Goal: Task Accomplishment & Management: Use online tool/utility

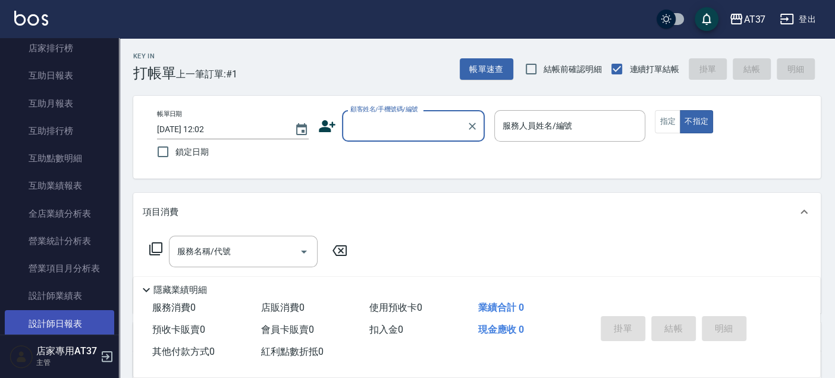
scroll to position [528, 0]
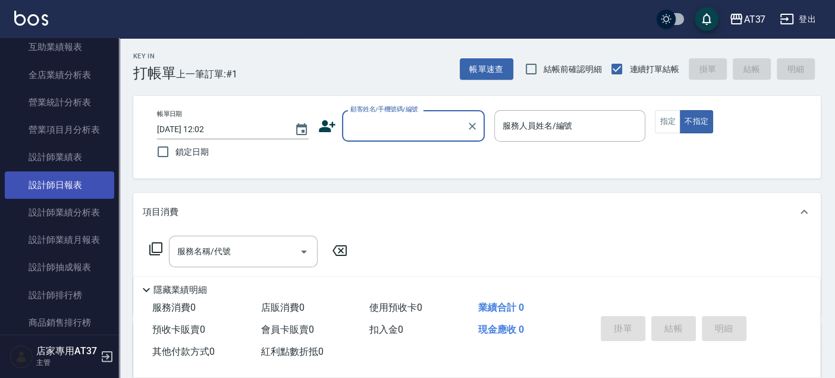
click at [80, 186] on link "設計師日報表" at bounding box center [59, 184] width 109 height 27
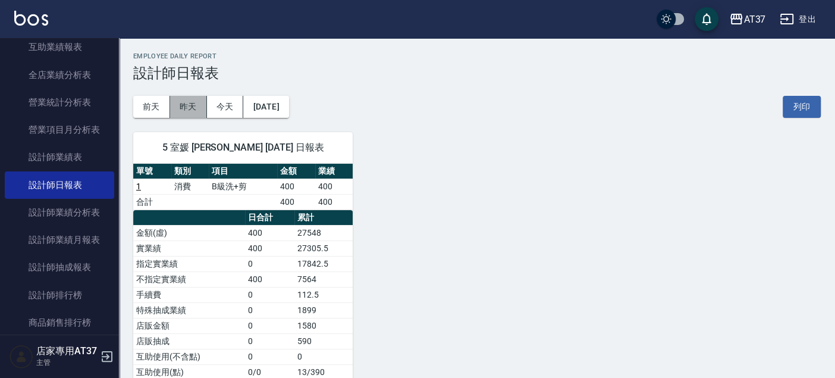
click at [194, 102] on button "昨天" at bounding box center [188, 107] width 37 height 22
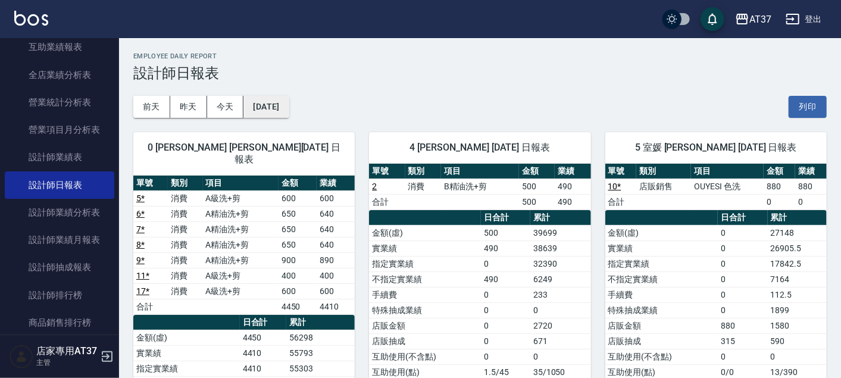
drag, startPoint x: 387, startPoint y: 106, endPoint x: 299, endPoint y: 108, distance: 88.7
click at [289, 108] on button "2025/10/08" at bounding box center [265, 107] width 45 height 22
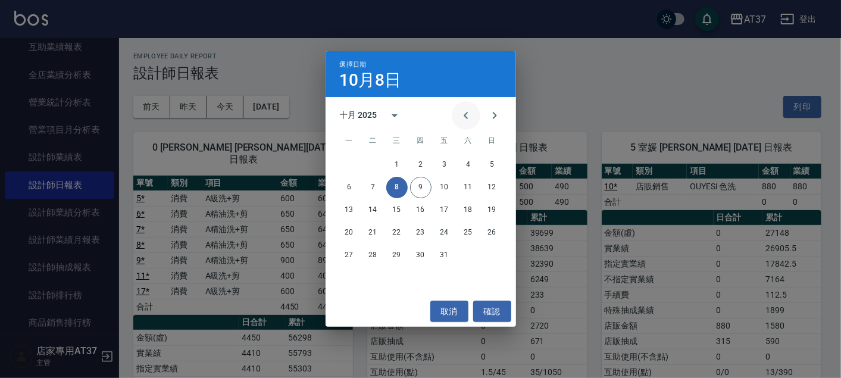
click at [477, 119] on button "Previous month" at bounding box center [466, 115] width 29 height 29
click at [370, 256] on button "30" at bounding box center [372, 254] width 21 height 21
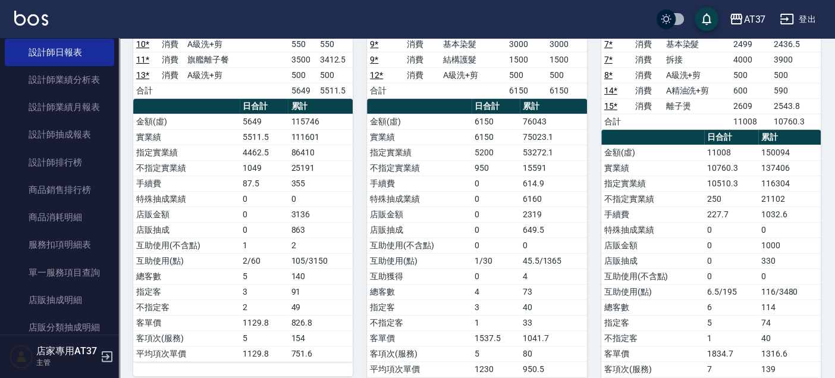
scroll to position [198, 0]
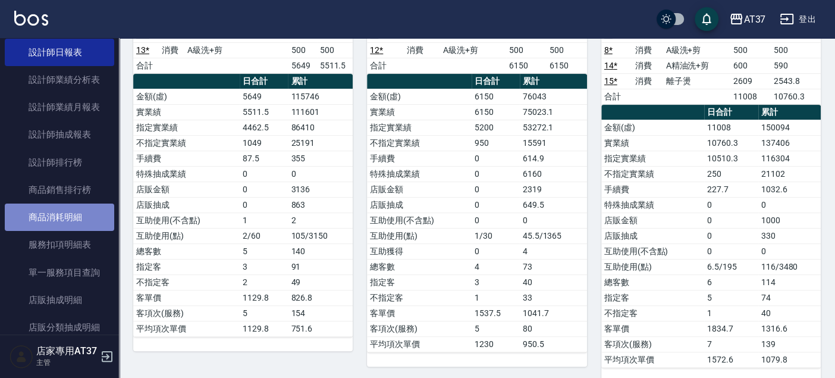
click at [76, 214] on link "商品消耗明細" at bounding box center [59, 216] width 109 height 27
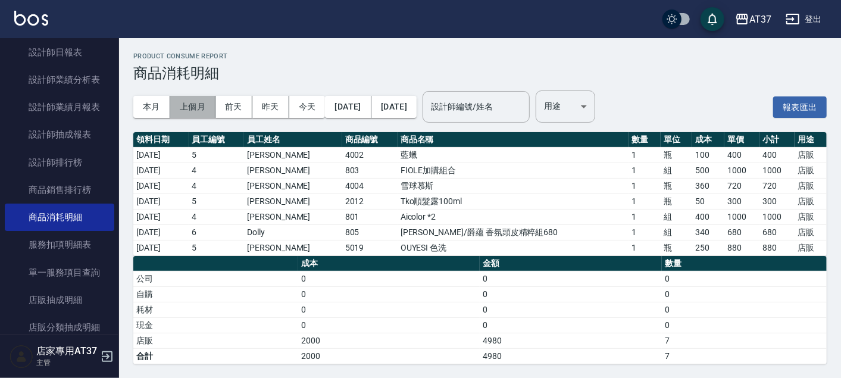
click at [197, 108] on button "上個月" at bounding box center [192, 107] width 45 height 22
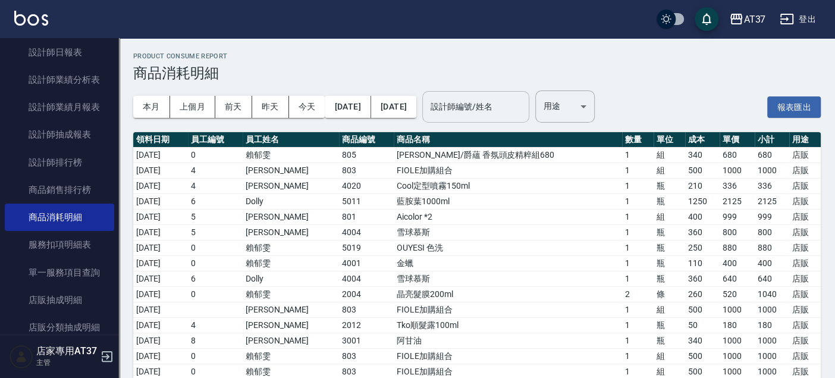
click at [515, 105] on input "設計師編號/姓名" at bounding box center [476, 106] width 96 height 21
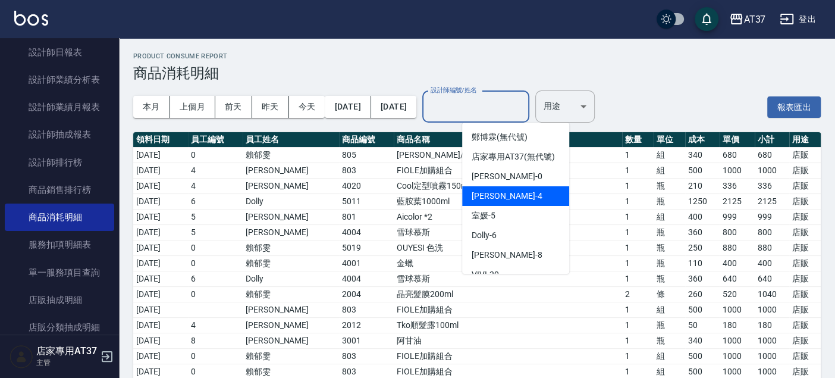
click at [519, 202] on div "Hannah -4" at bounding box center [515, 196] width 107 height 20
type input "Hannah-4"
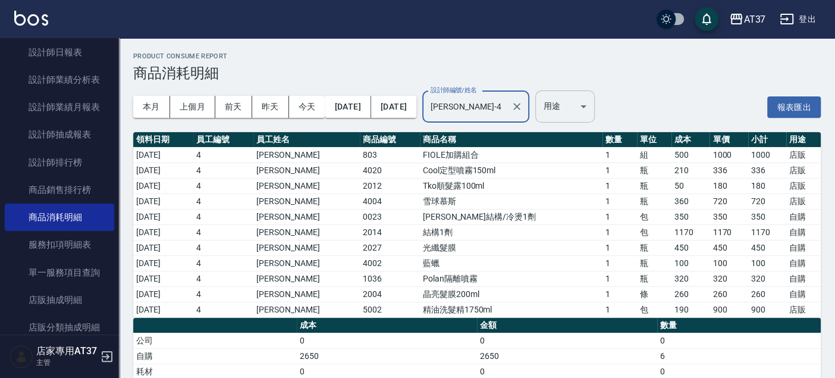
click at [600, 122] on body "AT37 登出 櫃檯作業 打帳單 帳單列表 現金收支登錄 材料自購登錄 每日結帳 排班表 現場電腦打卡 預約管理 預約管理 單日預約紀錄 單週預約紀錄 報表及…" at bounding box center [417, 220] width 835 height 440
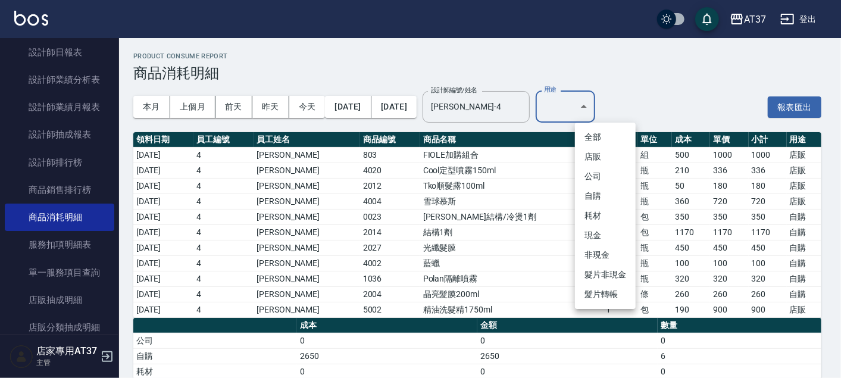
click at [609, 195] on li "自購" at bounding box center [605, 196] width 61 height 20
type input "自購"
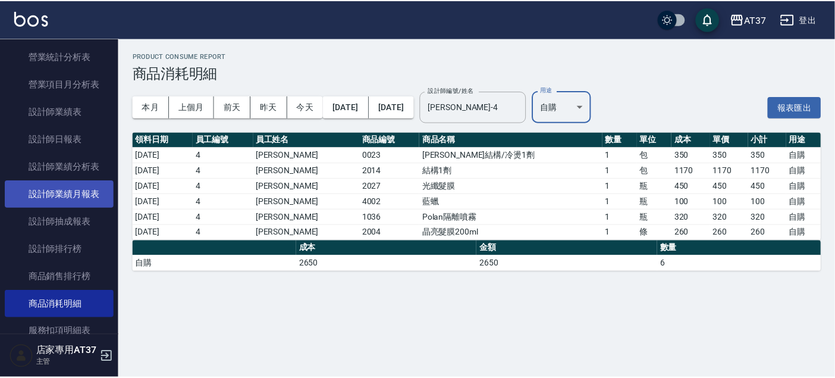
scroll to position [595, 0]
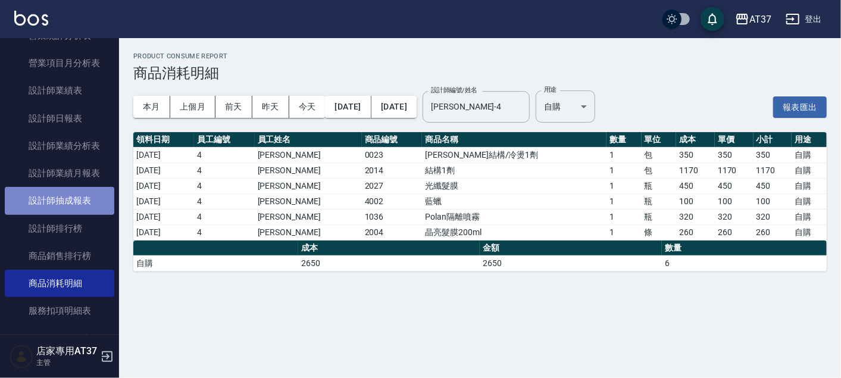
click at [85, 199] on link "設計師抽成報表" at bounding box center [59, 200] width 109 height 27
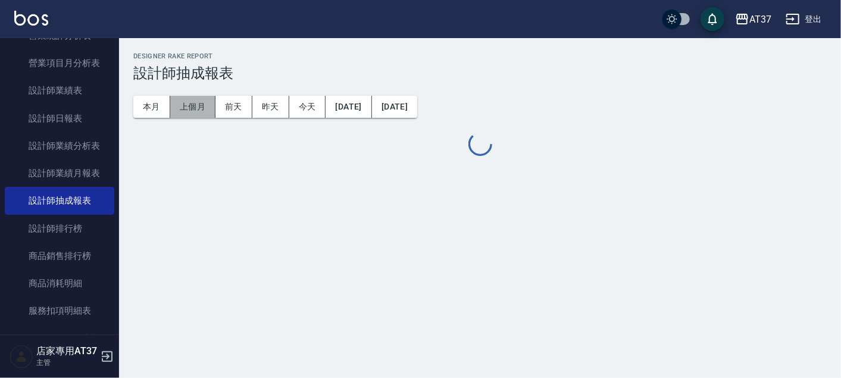
click at [192, 107] on button "上個月" at bounding box center [192, 107] width 45 height 22
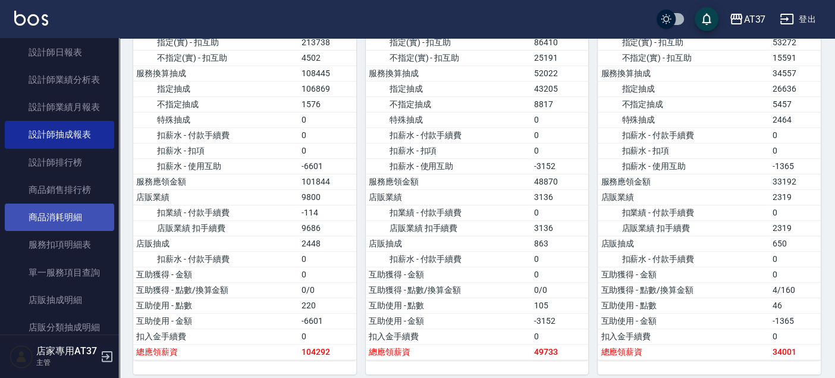
scroll to position [595, 0]
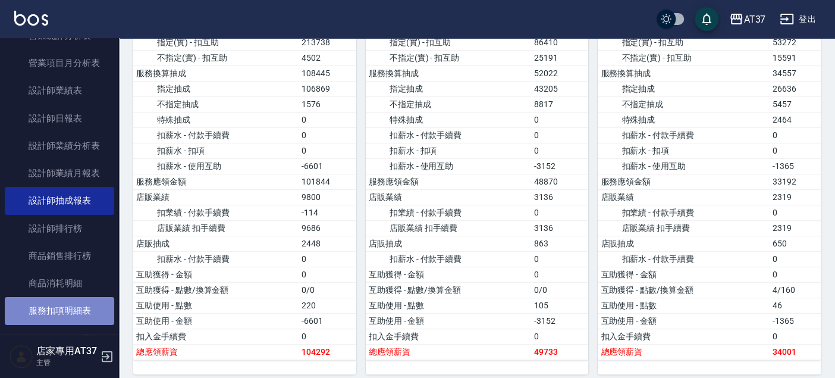
click at [74, 308] on link "服務扣項明細表" at bounding box center [59, 310] width 109 height 27
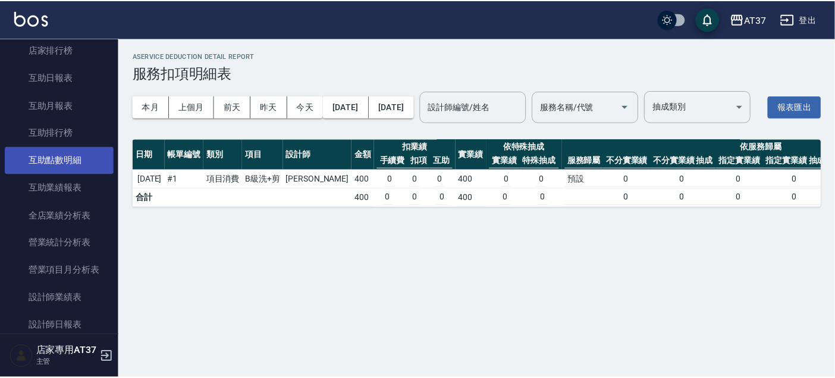
scroll to position [462, 0]
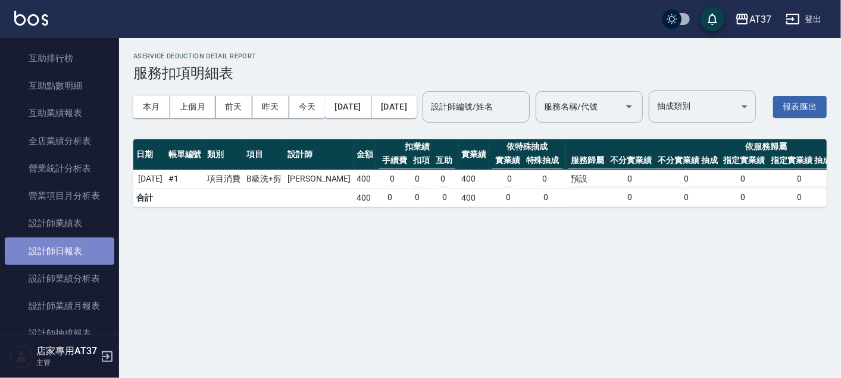
click at [68, 242] on link "設計師日報表" at bounding box center [59, 250] width 109 height 27
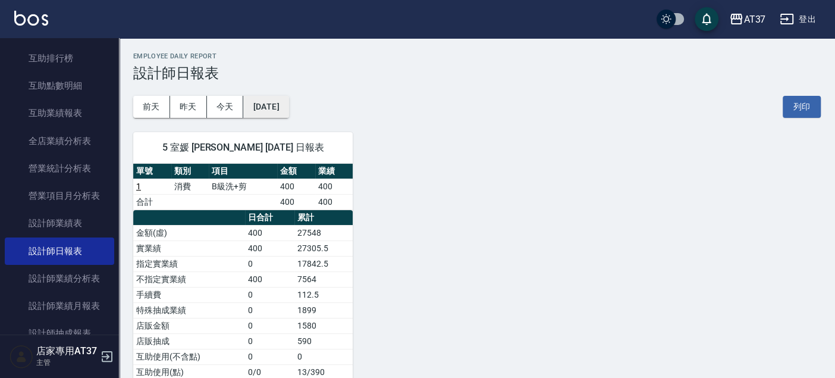
click at [268, 110] on button "2025/10/09" at bounding box center [265, 107] width 45 height 22
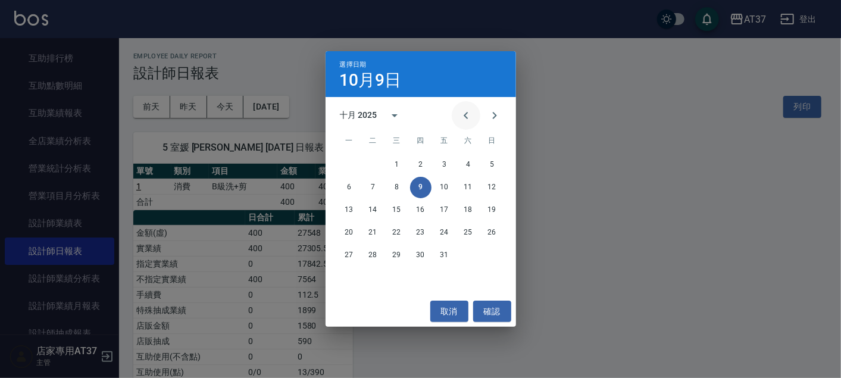
click at [463, 118] on icon "Previous month" at bounding box center [466, 115] width 14 height 14
click at [379, 258] on button "30" at bounding box center [372, 254] width 21 height 21
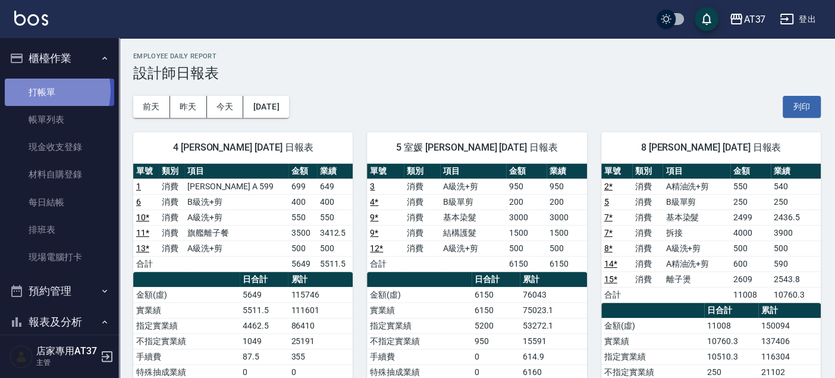
click at [48, 90] on link "打帳單" at bounding box center [59, 92] width 109 height 27
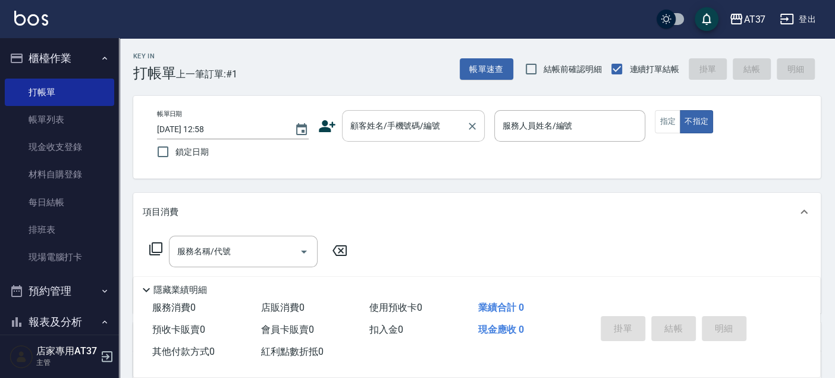
click at [380, 119] on div "顧客姓名/手機號碼/編號 顧客姓名/手機號碼/編號" at bounding box center [413, 126] width 143 height 32
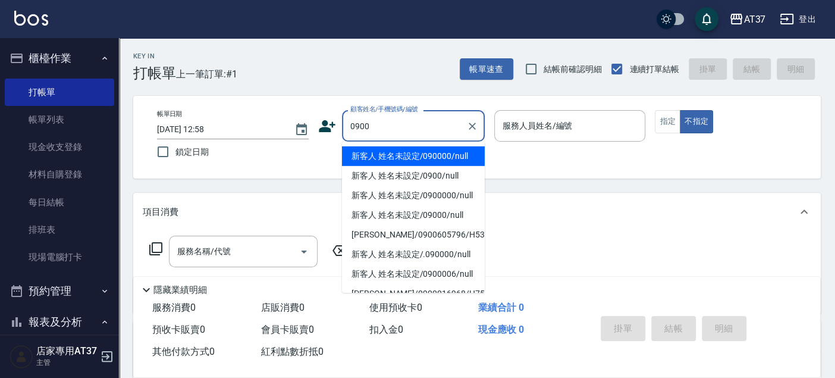
click at [452, 155] on li "新客人 姓名未設定/090000/null" at bounding box center [413, 156] width 143 height 20
type input "新客人 姓名未設定/090000/null"
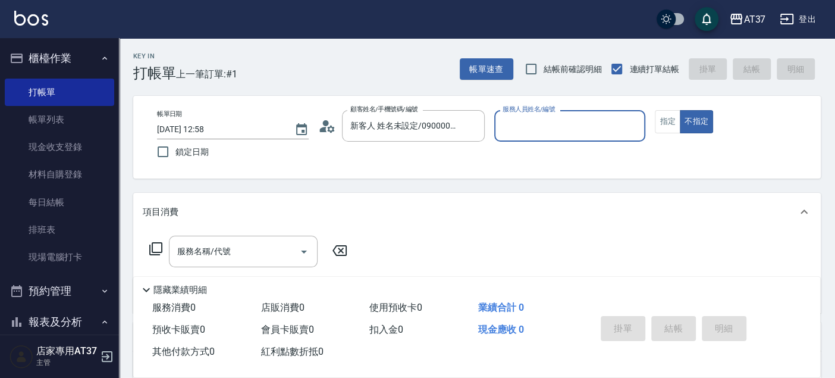
click at [508, 131] on input "服務人員姓名/編號" at bounding box center [570, 125] width 141 height 21
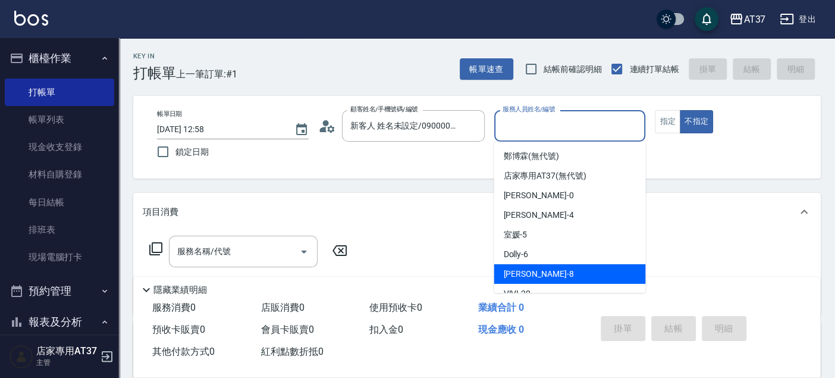
click at [546, 273] on div "Peggy -8" at bounding box center [570, 274] width 152 height 20
type input "Peggy-8"
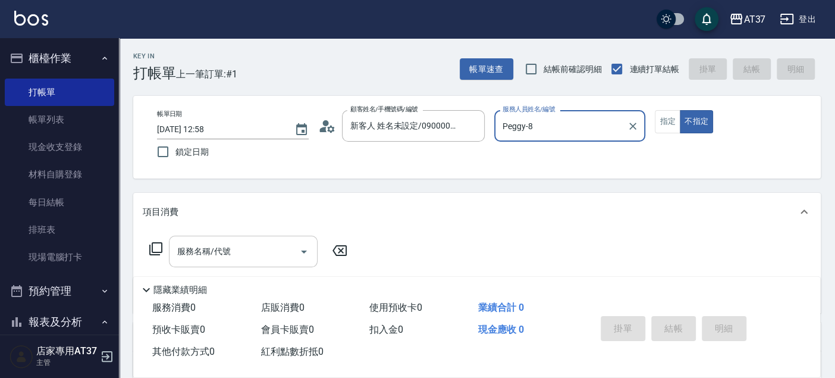
click at [243, 256] on input "服務名稱/代號" at bounding box center [234, 251] width 120 height 21
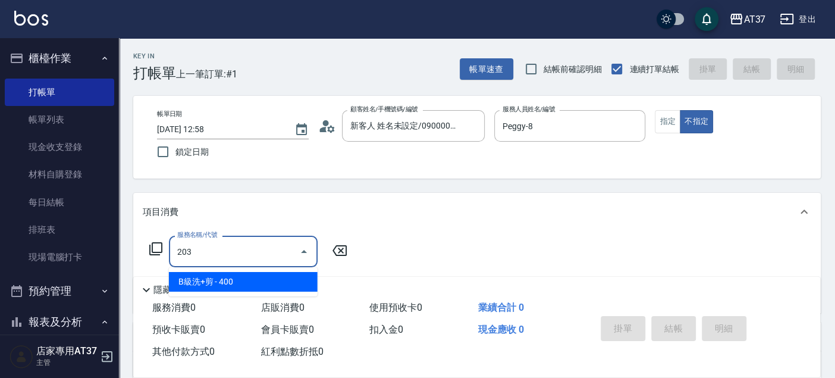
type input "B級洗+剪(203)"
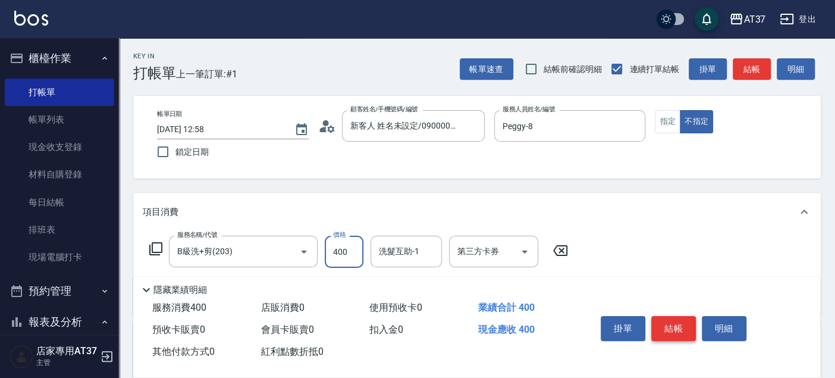
click at [691, 331] on button "結帳" at bounding box center [673, 328] width 45 height 25
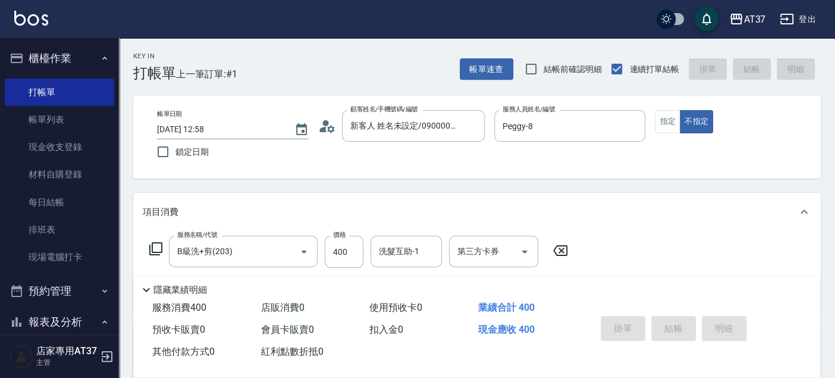
type input "2025/10/09 13:33"
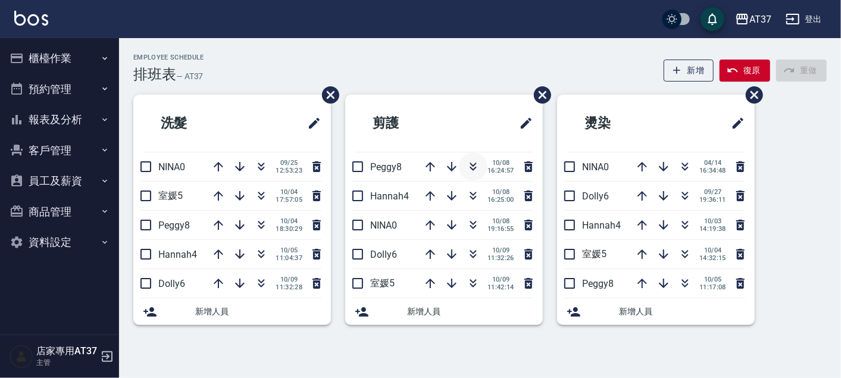
click at [472, 167] on icon "button" at bounding box center [473, 166] width 14 height 14
